Goal: Information Seeking & Learning: Learn about a topic

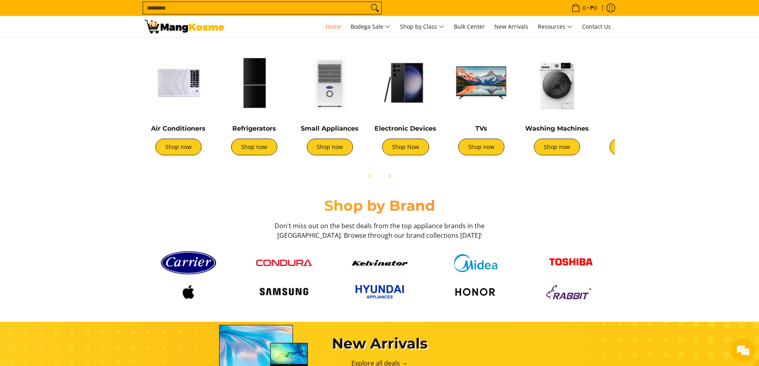
scroll to position [319, 0]
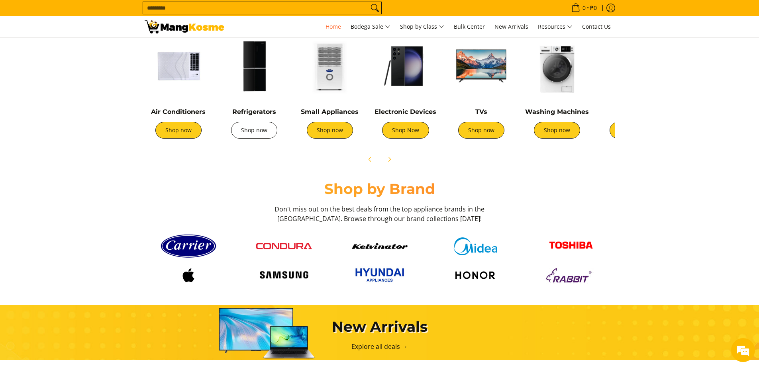
click at [255, 128] on link "Shop now" at bounding box center [254, 130] width 46 height 17
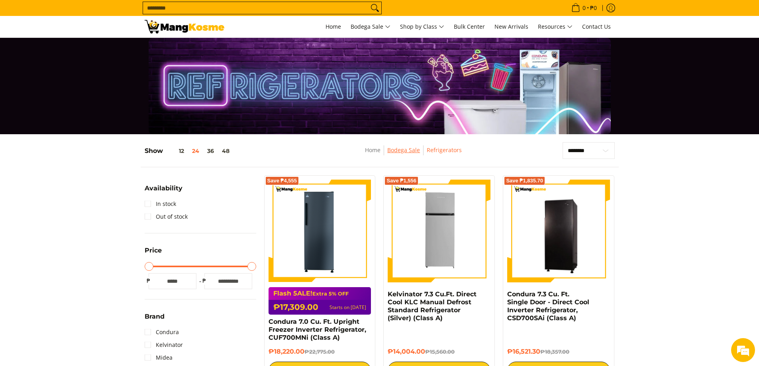
click at [407, 150] on link "Bodega Sale" at bounding box center [403, 150] width 33 height 8
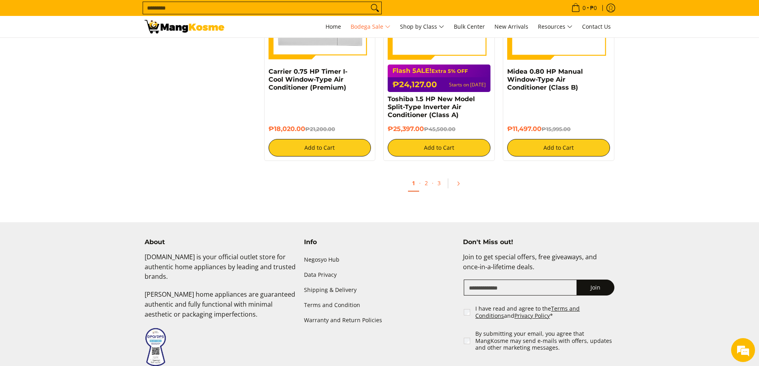
scroll to position [1793, 0]
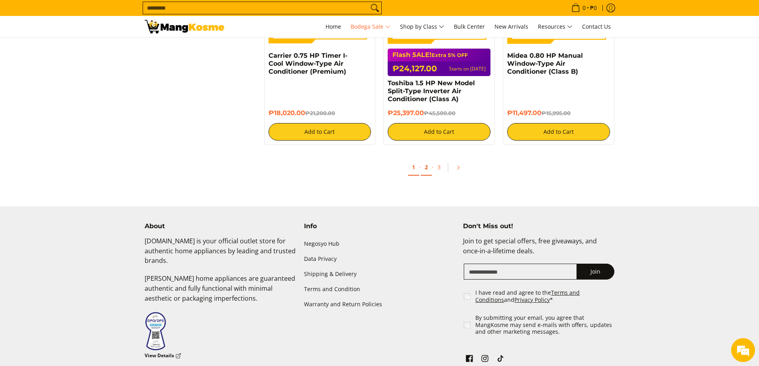
click at [426, 168] on link "2" at bounding box center [426, 167] width 11 height 16
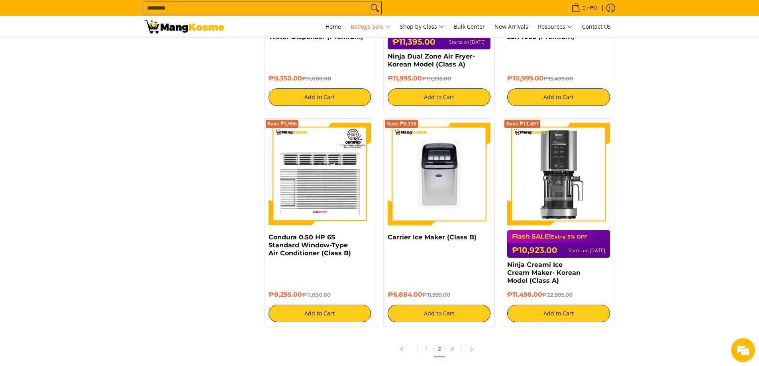
scroll to position [1594, 0]
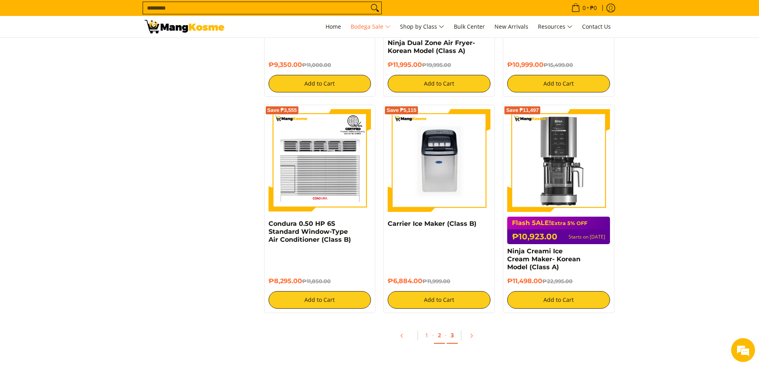
click at [454, 329] on link "3" at bounding box center [452, 336] width 11 height 16
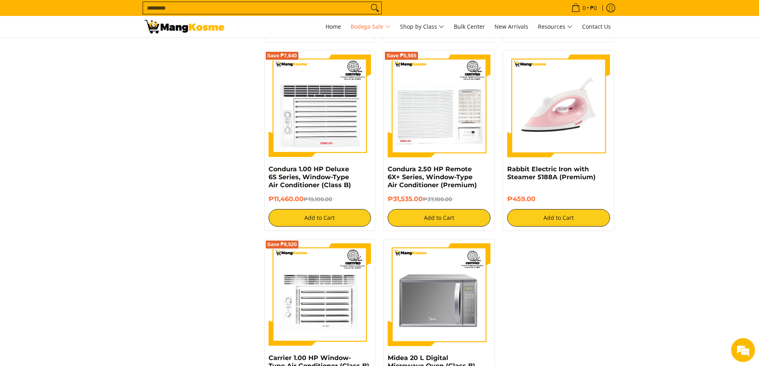
scroll to position [1554, 0]
